Goal: Task Accomplishment & Management: Manage account settings

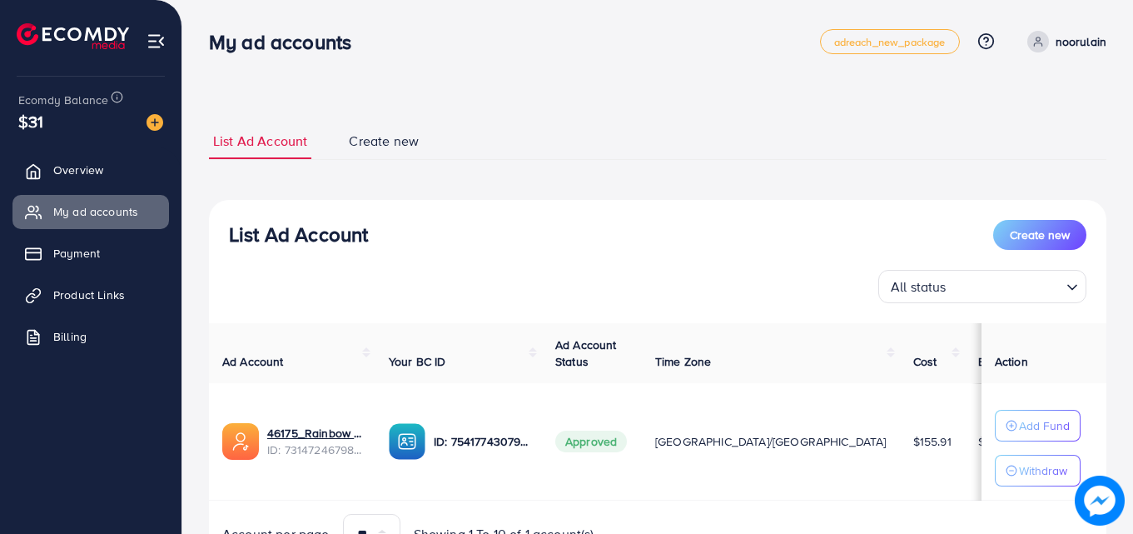
click at [72, 254] on span "Payment" at bounding box center [76, 253] width 47 height 17
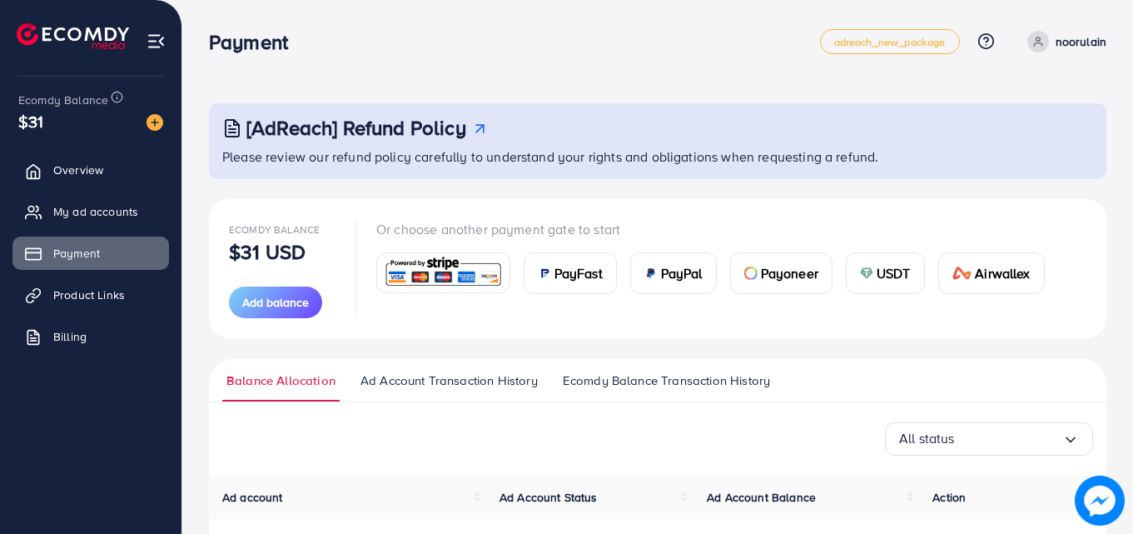
scroll to position [172, 0]
